Goal: Obtain resource: Download file/media

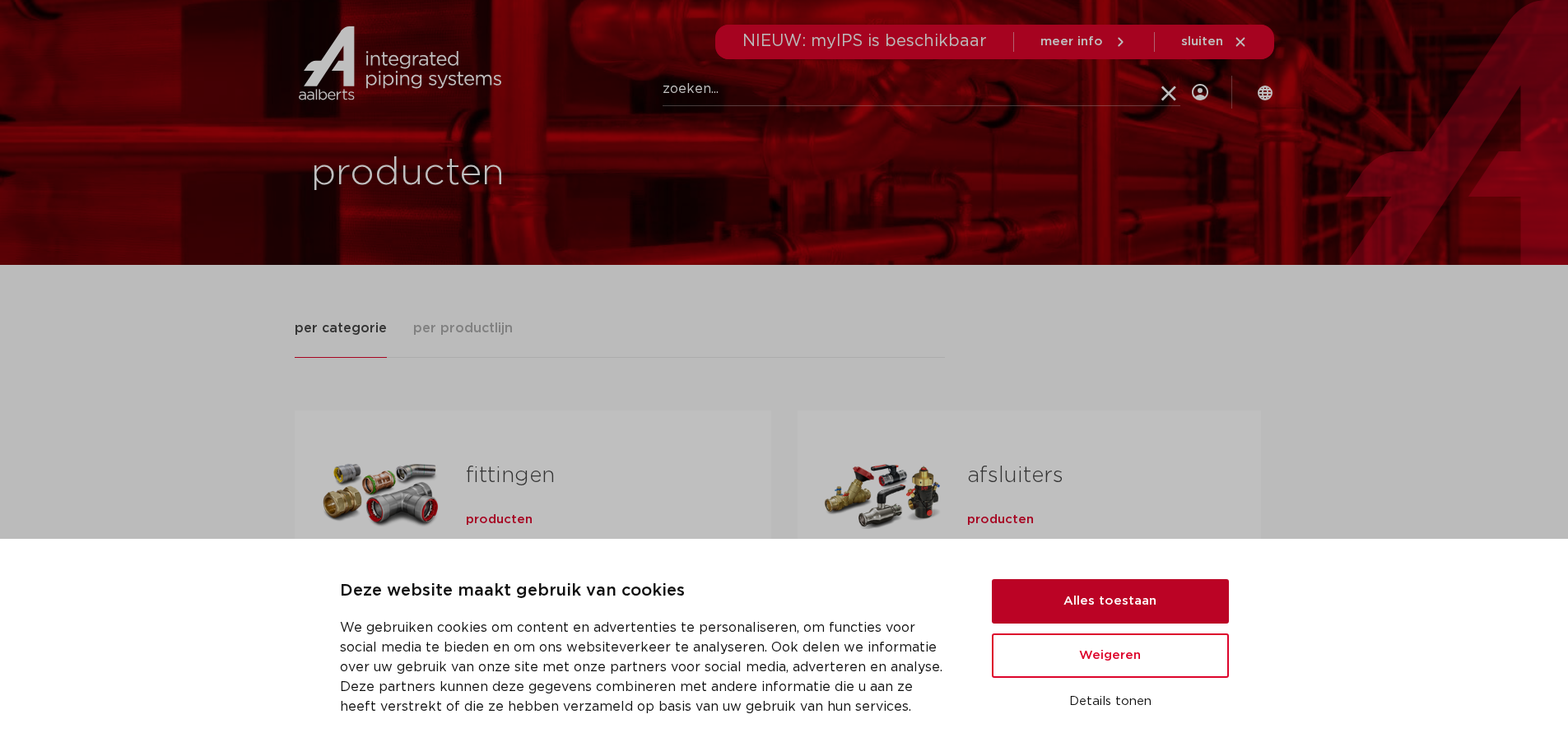
click at [1108, 598] on button "Alles toestaan" at bounding box center [1111, 601] width 237 height 44
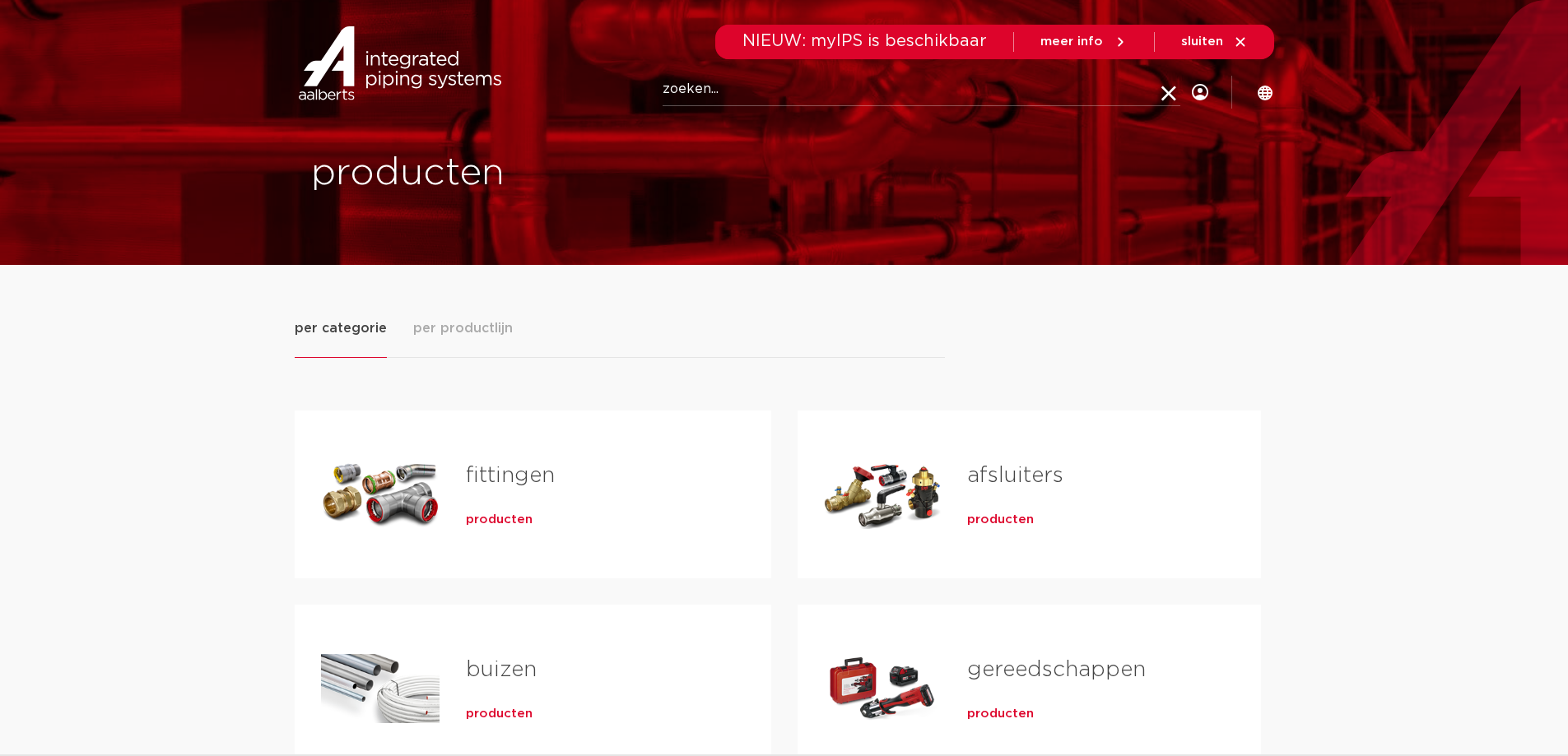
click at [687, 86] on input "Zoeken" at bounding box center [921, 89] width 518 height 33
paste input "16075"
type input "16075"
click button "Zoeken" at bounding box center [0, 0] width 0 height 0
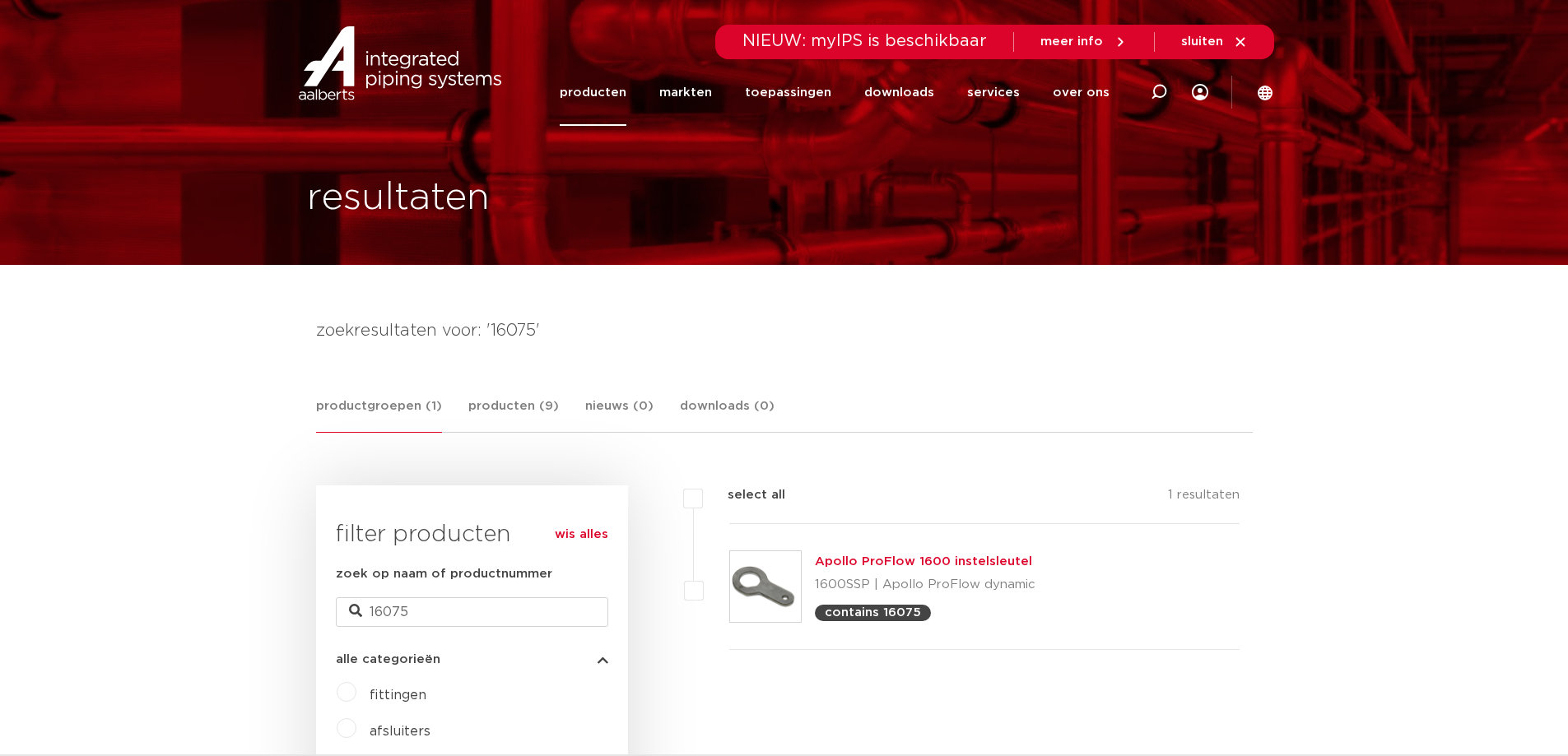
click at [872, 614] on p "contains 16075" at bounding box center [873, 612] width 97 height 13
click at [867, 566] on link "Apollo ProFlow 1600 instelsleutel" at bounding box center [923, 561] width 218 height 13
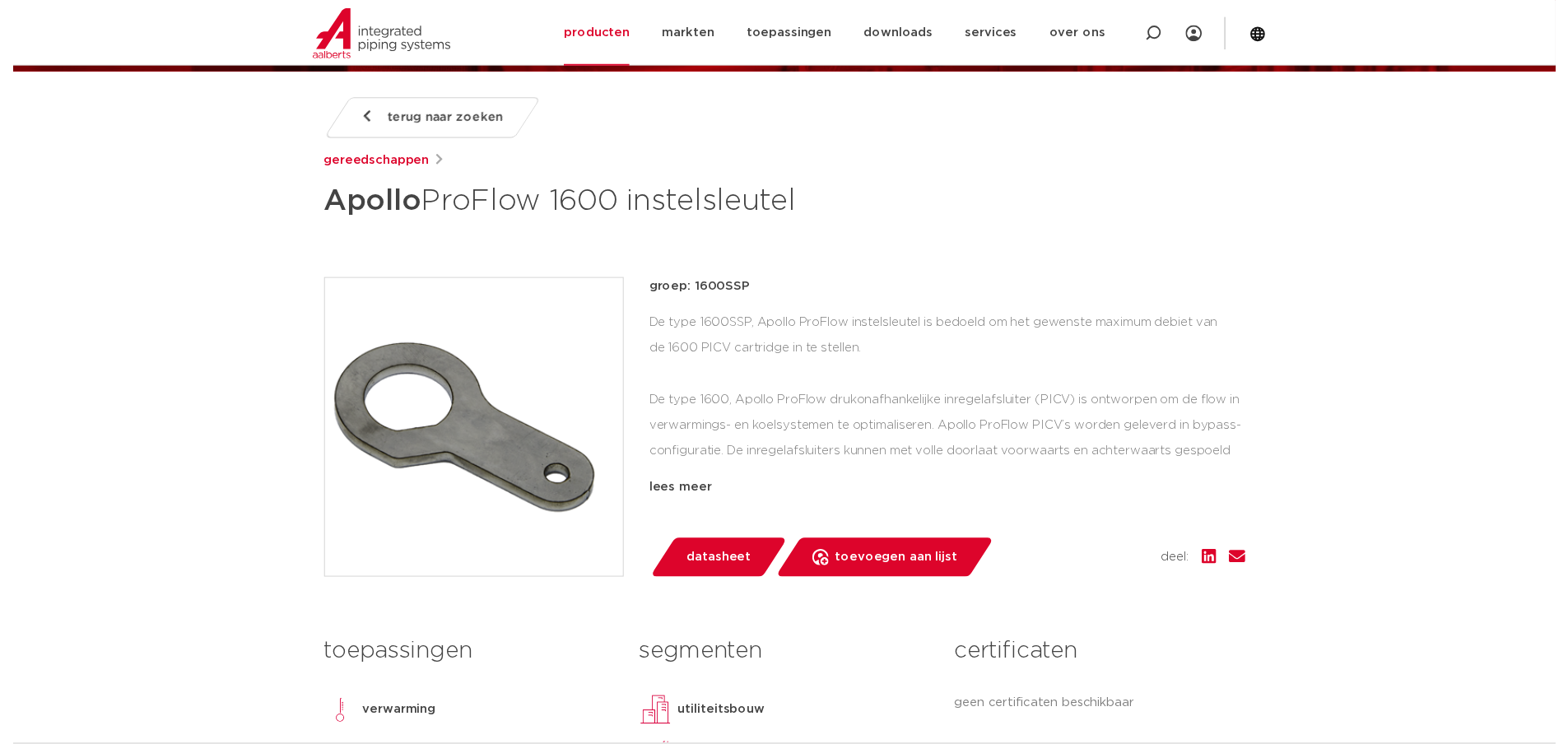
scroll to position [277, 0]
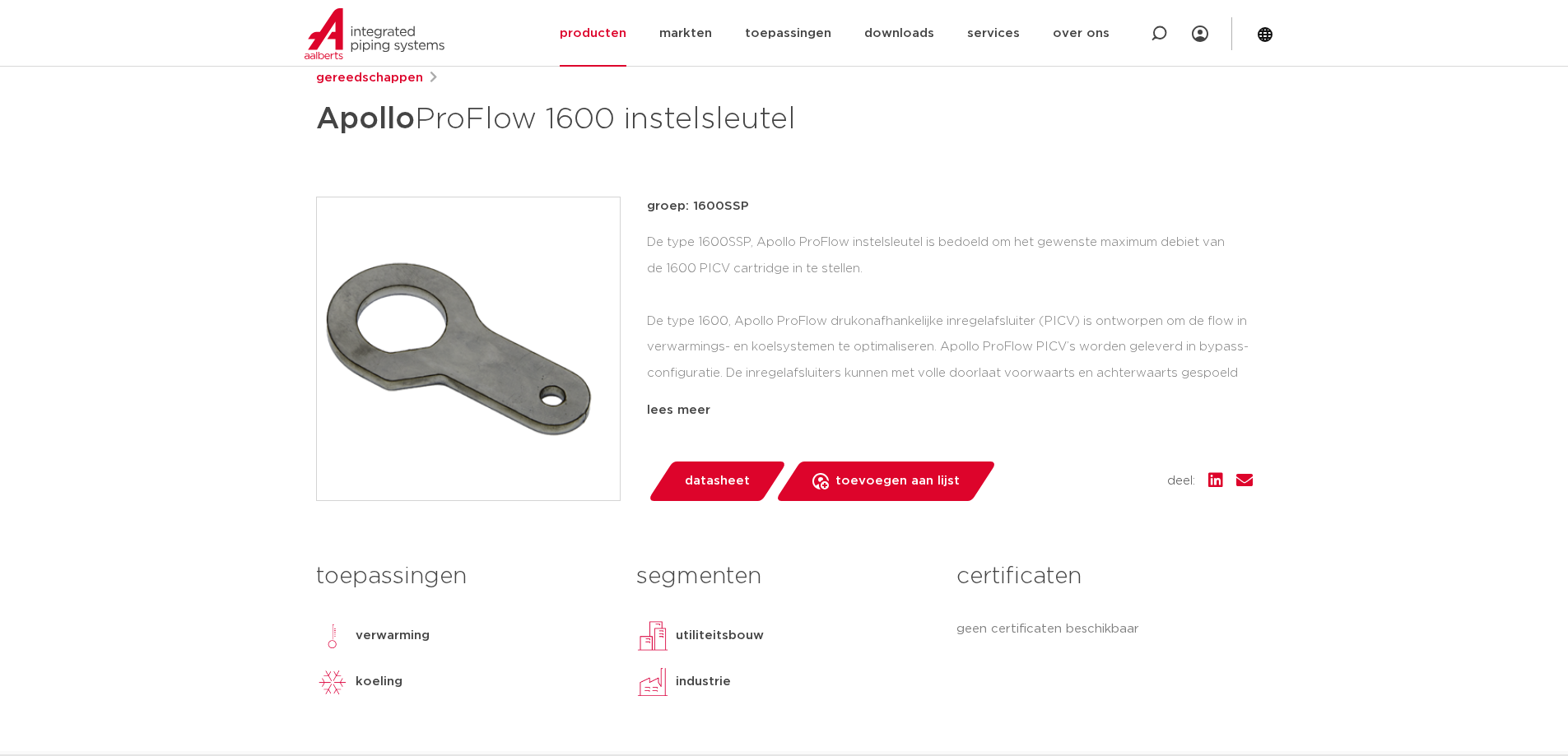
click at [723, 477] on span "datasheet" at bounding box center [717, 481] width 65 height 26
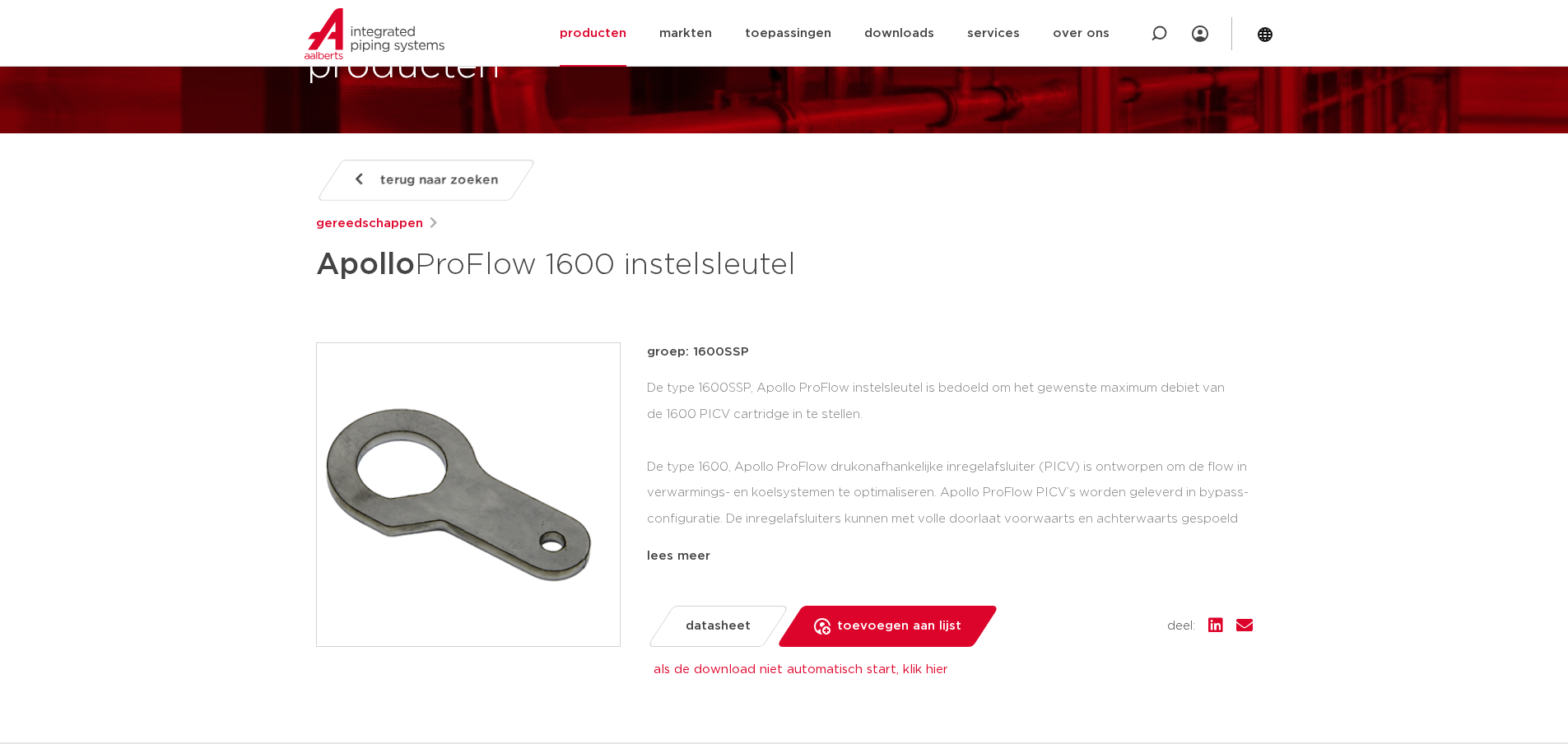
scroll to position [0, 0]
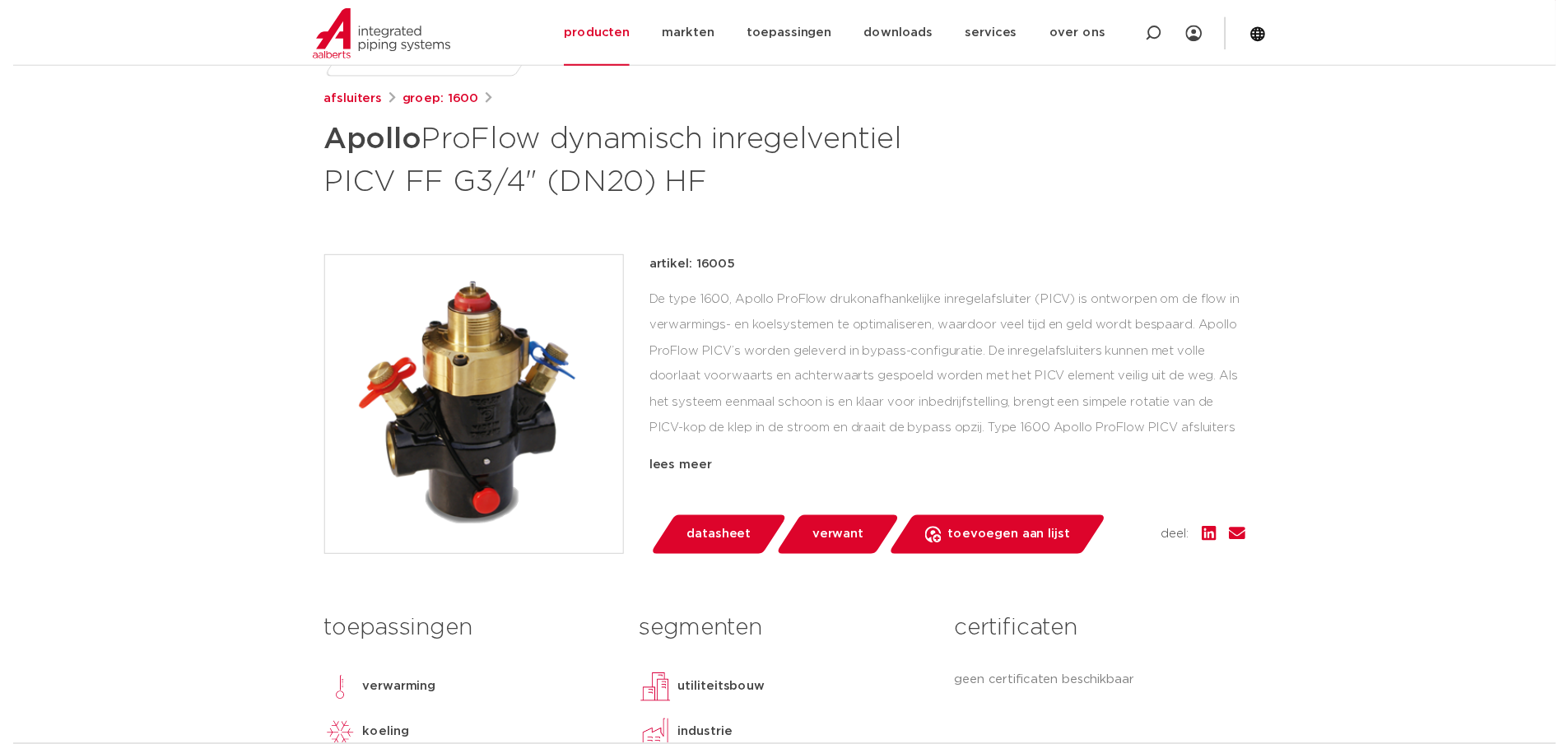
scroll to position [244, 0]
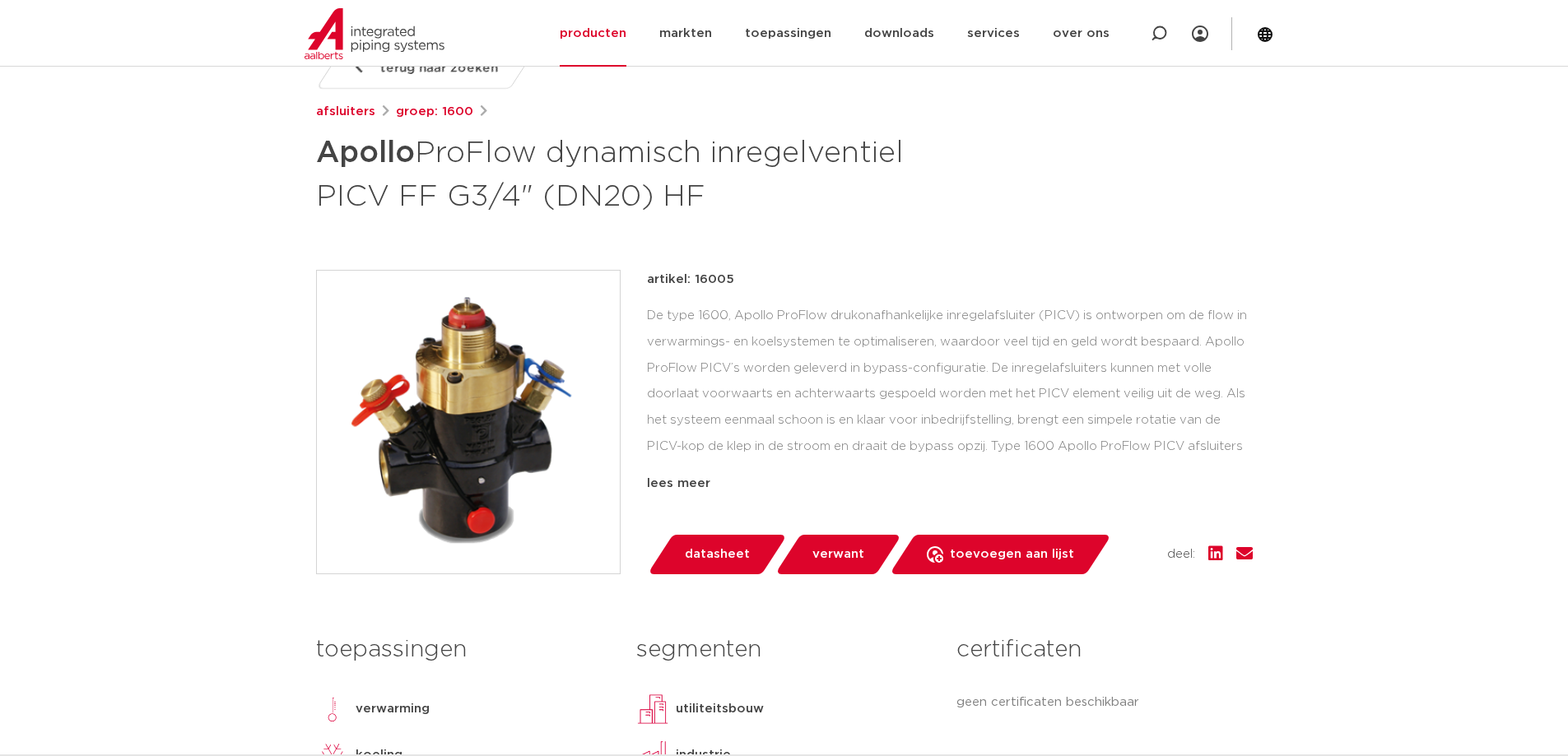
click at [718, 544] on span "datasheet" at bounding box center [717, 554] width 65 height 26
